Goal: Task Accomplishment & Management: Use online tool/utility

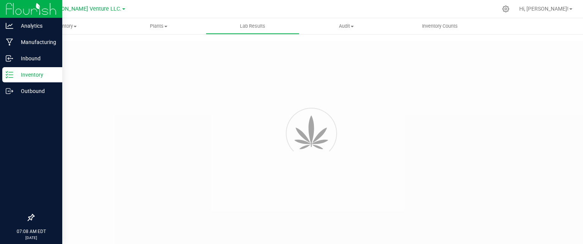
type input "NYFCCMF-20250624-034"
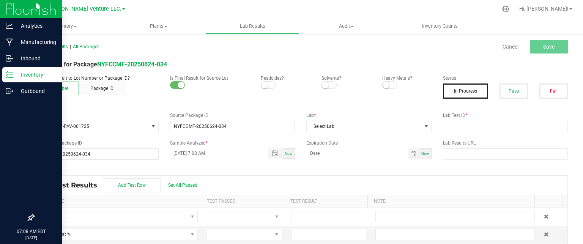
click at [27, 74] on p "Inventory" at bounding box center [36, 74] width 46 height 9
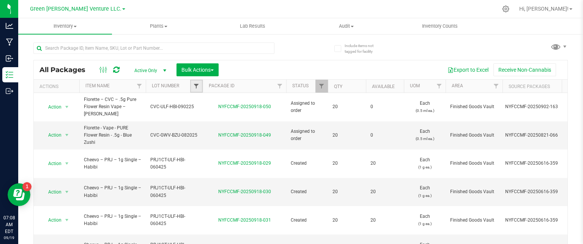
click at [196, 84] on span "Filter" at bounding box center [196, 86] width 6 height 6
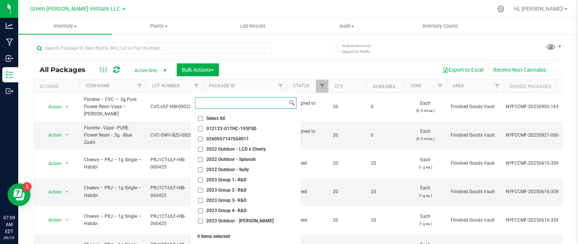
click at [207, 100] on input at bounding box center [241, 103] width 92 height 11
paste input "CVC-GWV-RDL-082925"
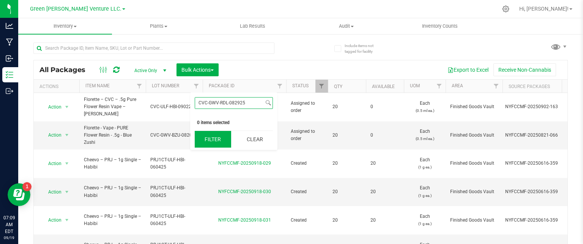
type input "CVC-GWV-RDL-082925"
click at [207, 139] on button "Filter" at bounding box center [213, 139] width 36 height 17
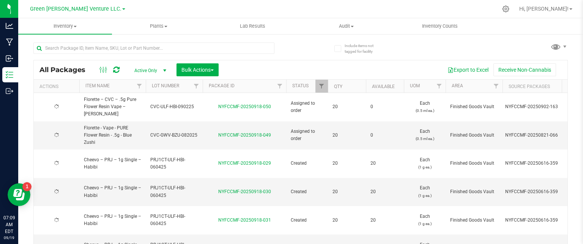
type input "[DATE]"
click at [322, 85] on span "Filter" at bounding box center [322, 86] width 6 height 6
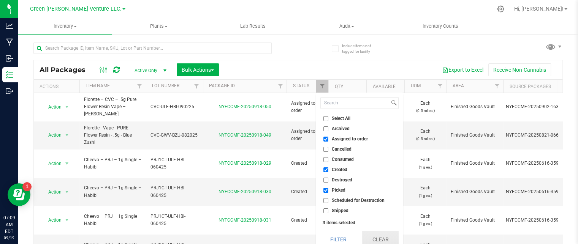
click at [380, 240] on button "Clear" at bounding box center [380, 239] width 36 height 17
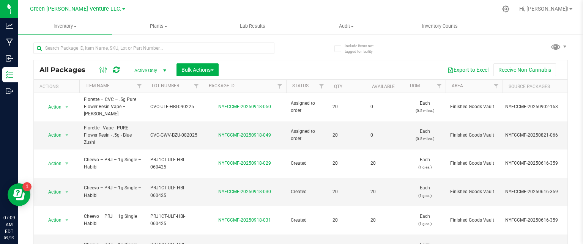
click at [144, 83] on div at bounding box center [145, 86] width 3 height 13
click at [132, 87] on th "Item Name" at bounding box center [112, 86] width 66 height 13
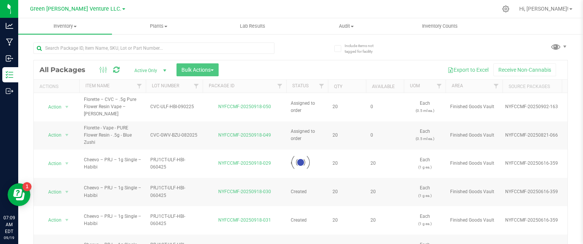
click at [142, 84] on div at bounding box center [301, 162] width 534 height 205
click at [140, 85] on div at bounding box center [301, 162] width 534 height 205
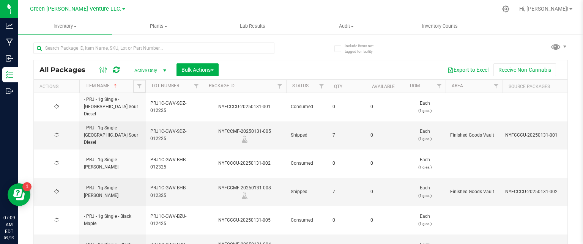
click at [140, 85] on span "Filter" at bounding box center [139, 86] width 6 height 6
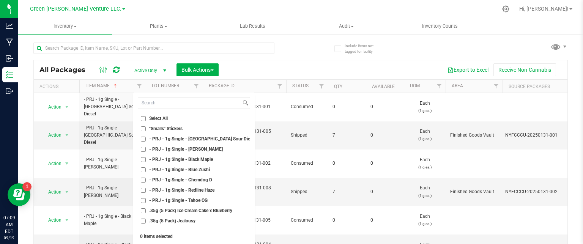
click at [237, 64] on div "Export to Excel Receive Non-Cannabis" at bounding box center [393, 69] width 338 height 13
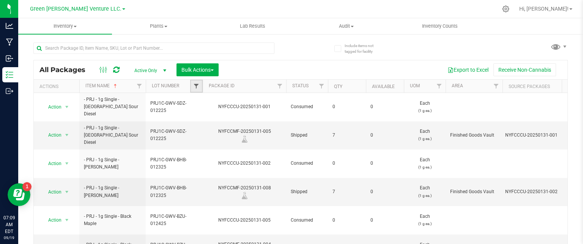
click at [195, 83] on span "Filter" at bounding box center [196, 86] width 6 height 6
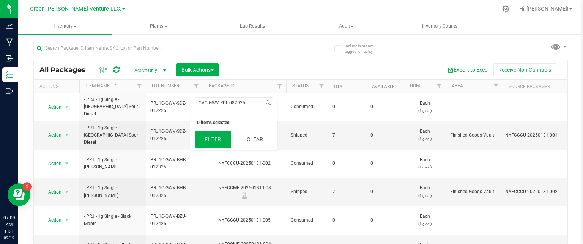
click at [215, 139] on button "Filter" at bounding box center [213, 139] width 36 height 17
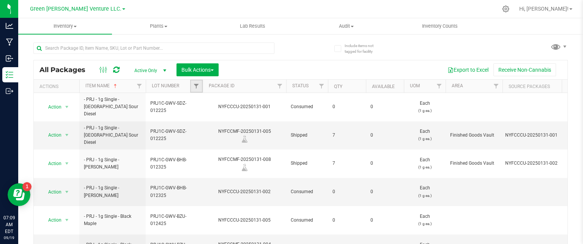
click at [191, 82] on link "Filter" at bounding box center [196, 86] width 13 height 13
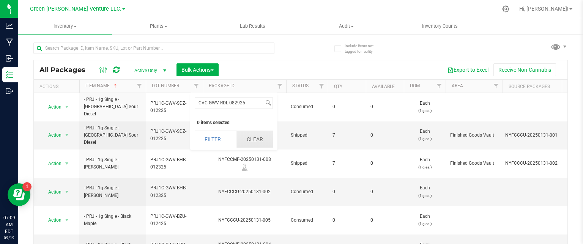
click at [244, 145] on button "Clear" at bounding box center [255, 139] width 36 height 17
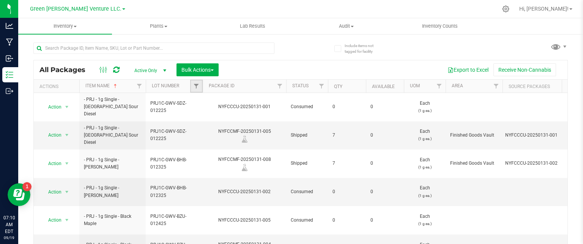
click at [196, 80] on link "Filter" at bounding box center [196, 86] width 13 height 13
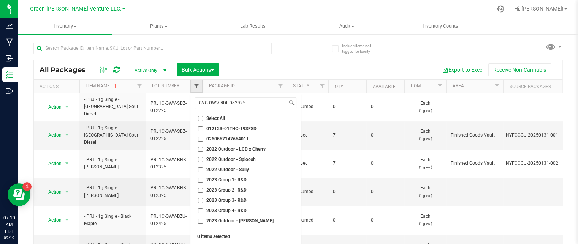
click at [194, 87] on span "Filter" at bounding box center [196, 86] width 6 height 6
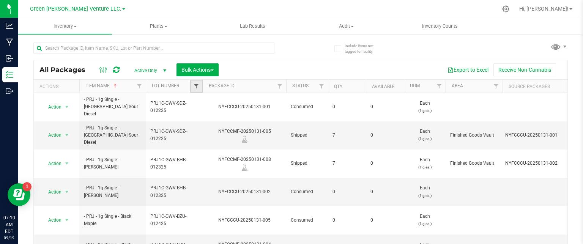
click at [195, 86] on span "Filter" at bounding box center [196, 86] width 6 height 6
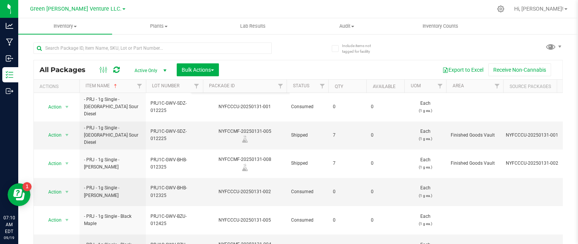
click at [292, 60] on div "All Packages Active Only Active Only Lab Samples Locked All Bulk Actions Add to…" at bounding box center [298, 69] width 528 height 19
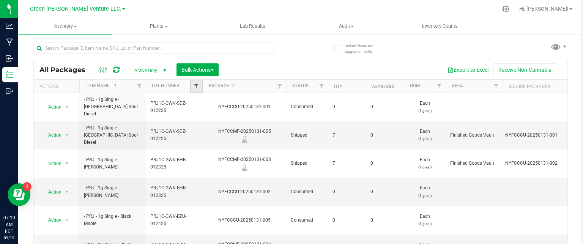
click at [198, 83] on span "Filter" at bounding box center [196, 86] width 6 height 6
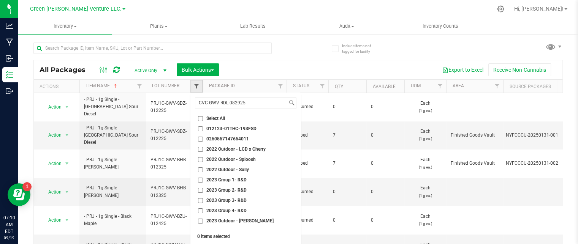
click at [197, 85] on span "Filter" at bounding box center [196, 86] width 6 height 6
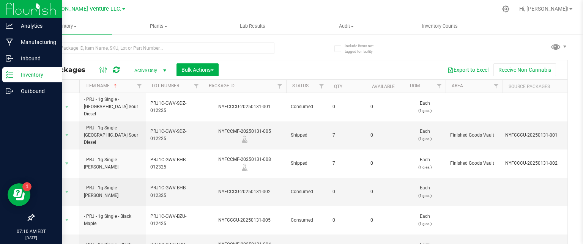
click at [28, 78] on p "Inventory" at bounding box center [36, 74] width 46 height 9
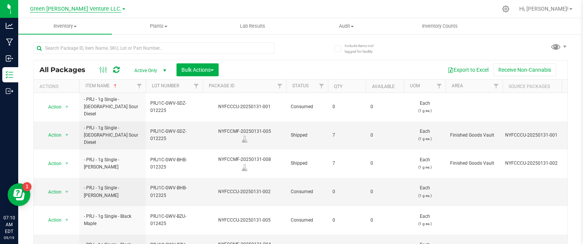
click at [106, 10] on span "Green [PERSON_NAME] Venture LLC." at bounding box center [76, 9] width 92 height 7
click at [160, 9] on div at bounding box center [316, 9] width 361 height 15
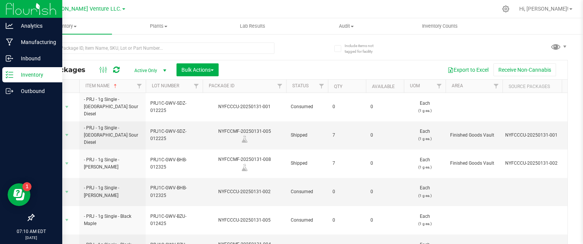
click at [16, 76] on p "Inventory" at bounding box center [36, 74] width 46 height 9
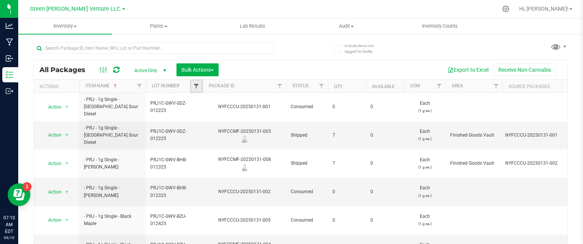
click at [196, 86] on span "Filter" at bounding box center [196, 86] width 6 height 6
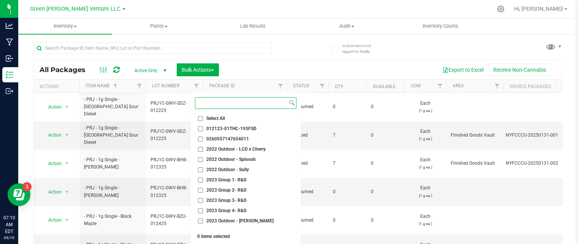
paste input "CWFS-ULF-UKC-091225"
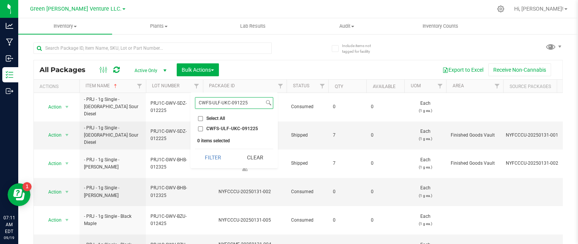
type input "CWFS-ULF-UKC-091225"
click at [198, 129] on input "CWFS-ULF-UKC-091225" at bounding box center [200, 128] width 5 height 5
checkbox input "true"
click at [199, 154] on button "Filter" at bounding box center [213, 157] width 36 height 17
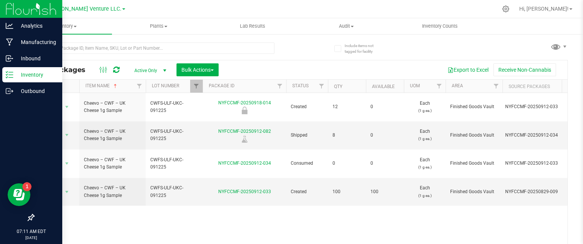
click at [7, 76] on icon at bounding box center [10, 75] width 8 height 8
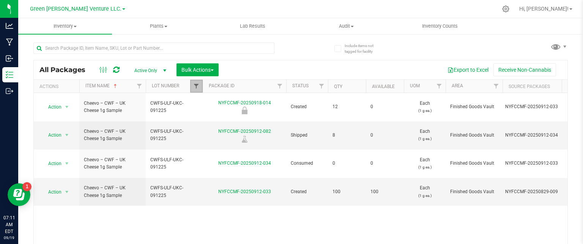
click at [198, 84] on span "Filter" at bounding box center [196, 86] width 6 height 6
checkbox input "true"
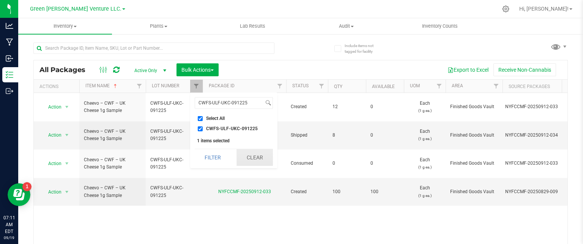
click at [258, 161] on button "Clear" at bounding box center [255, 157] width 36 height 17
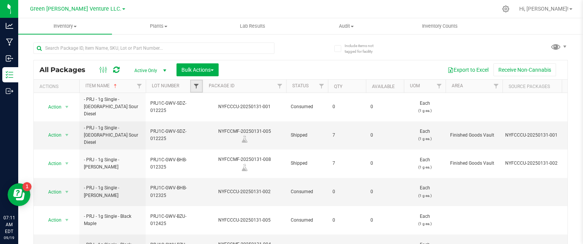
click at [196, 86] on span "Filter" at bounding box center [196, 86] width 6 height 6
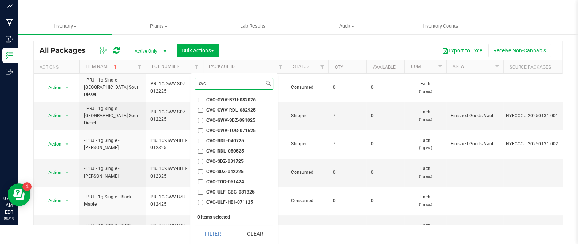
scroll to position [54, 0]
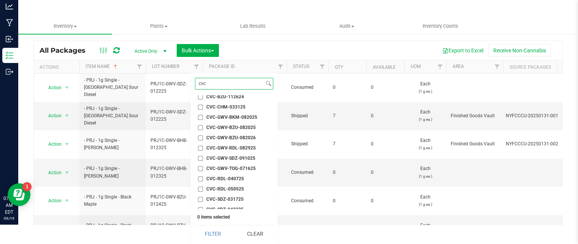
type input "cvc"
click at [199, 146] on input "CVC-GWV-RDL-082925" at bounding box center [200, 148] width 5 height 5
checkbox input "true"
click at [210, 230] on button "Filter" at bounding box center [213, 234] width 36 height 17
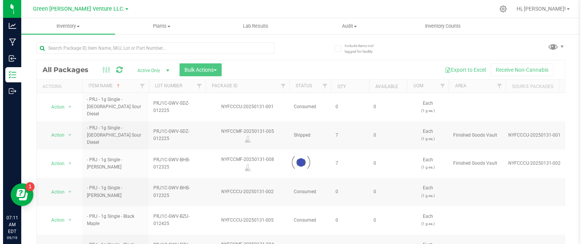
scroll to position [0, 0]
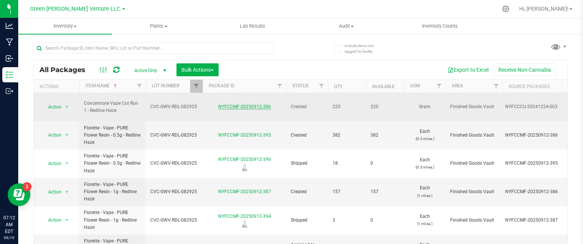
click at [235, 104] on link "NYFCCMF-20250912-386" at bounding box center [244, 106] width 53 height 5
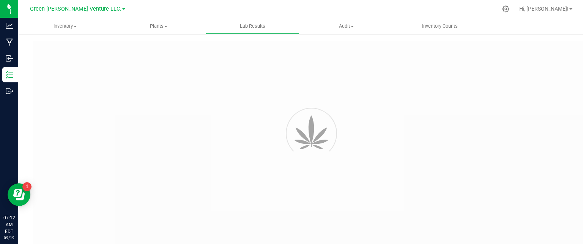
type input "NYFCCMF-20250912-395"
type input "AL50913002-001"
type input "NYFCCMF-20250912-395"
type input "[DATE] 9:22 AM"
type input "[DATE]"
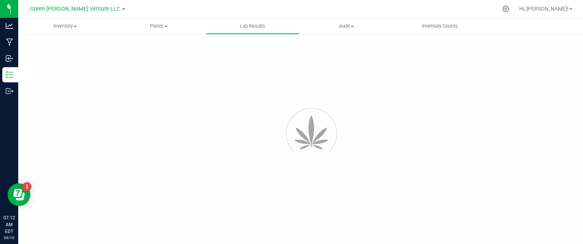
type input "[URL][DOMAIN_NAME]"
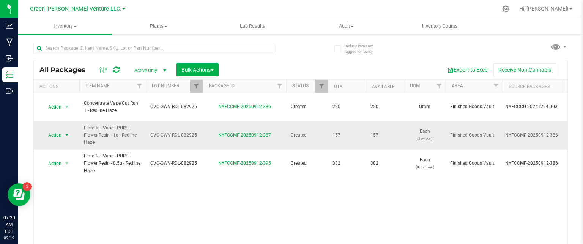
click at [59, 130] on span "Action" at bounding box center [51, 135] width 21 height 11
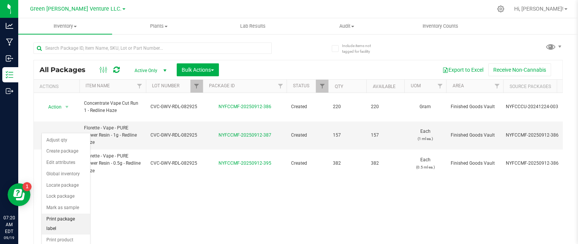
click at [66, 217] on li "Print package label" at bounding box center [66, 224] width 48 height 21
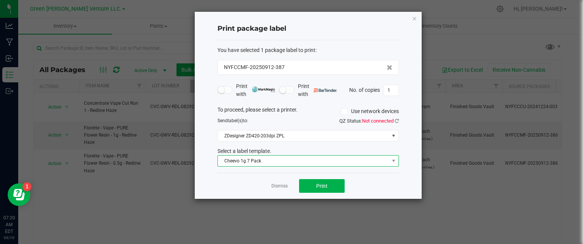
click at [264, 163] on span "Cheevo 1g 7 Pack" at bounding box center [303, 161] width 171 height 11
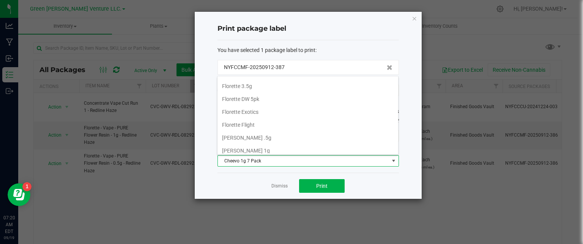
scroll to position [128, 0]
click at [263, 137] on li "[PERSON_NAME] 1g" at bounding box center [308, 136] width 181 height 13
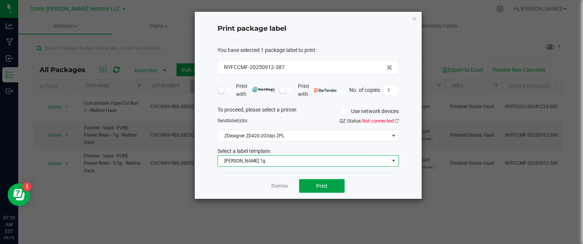
click at [328, 185] on button "Print" at bounding box center [322, 186] width 46 height 14
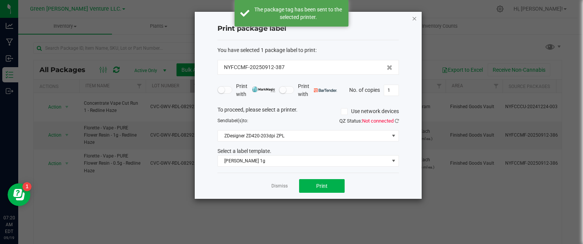
click at [414, 18] on icon "button" at bounding box center [414, 18] width 5 height 9
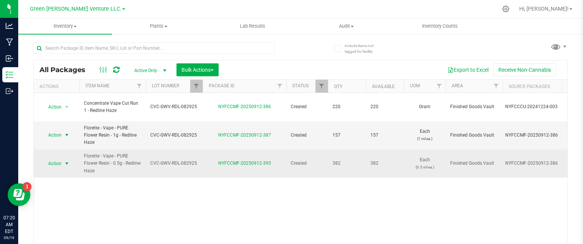
click at [57, 158] on span "Action" at bounding box center [51, 163] width 21 height 11
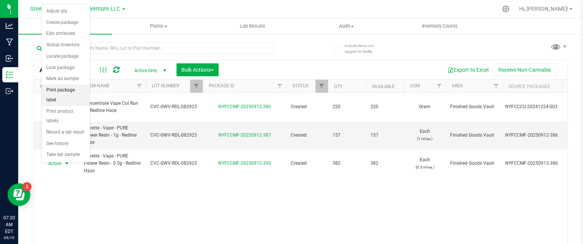
click at [63, 93] on li "Print package label" at bounding box center [66, 95] width 48 height 21
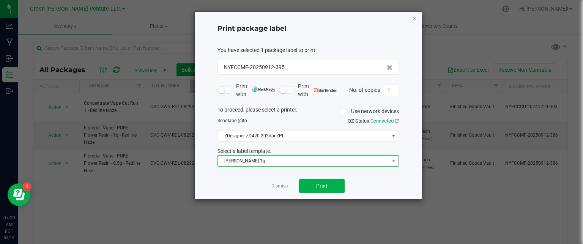
click at [295, 163] on span "[PERSON_NAME] 1g" at bounding box center [303, 161] width 171 height 11
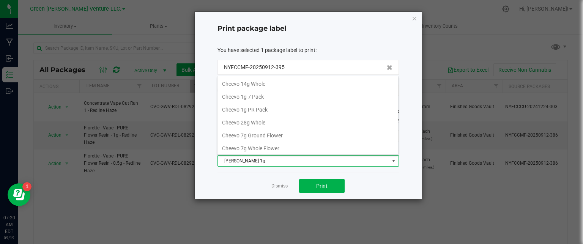
scroll to position [11, 181]
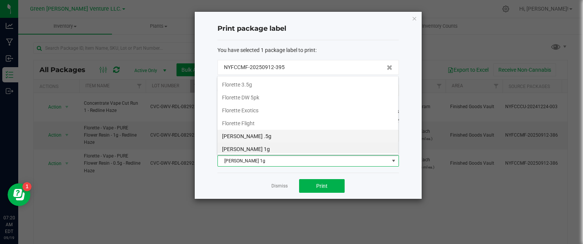
click at [261, 139] on li "[PERSON_NAME] .5g" at bounding box center [308, 136] width 181 height 13
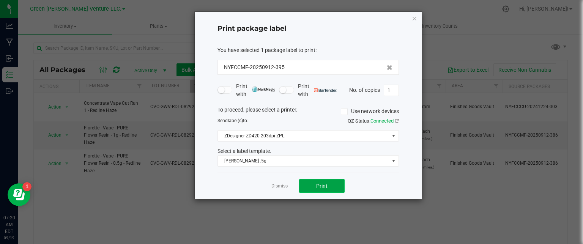
click at [316, 188] on span "Print" at bounding box center [321, 186] width 11 height 6
click at [279, 185] on link "Dismiss" at bounding box center [279, 186] width 16 height 6
